Goal: Task Accomplishment & Management: Complete application form

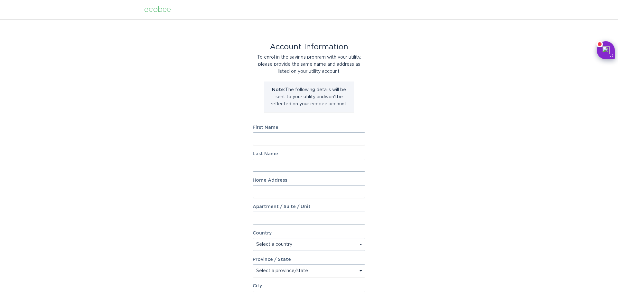
click at [280, 141] on input "First Name" at bounding box center [309, 138] width 113 height 13
type input "Sesha"
type input "[PERSON_NAME]"
type input "[STREET_ADDRESS]"
select select "US"
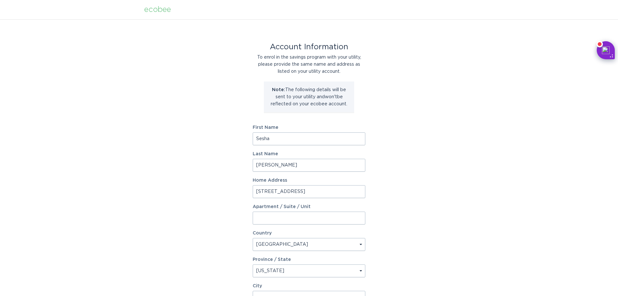
select select "NC"
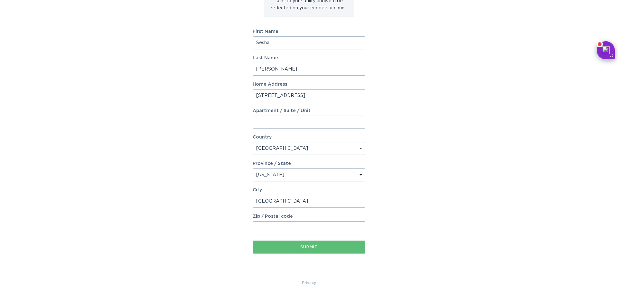
type input "[GEOGRAPHIC_DATA]"
type input "27616"
drag, startPoint x: 316, startPoint y: 247, endPoint x: 435, endPoint y: 227, distance: 121.5
click at [317, 247] on div "Submit" at bounding box center [309, 247] width 106 height 4
